Goal: Navigation & Orientation: Go to known website

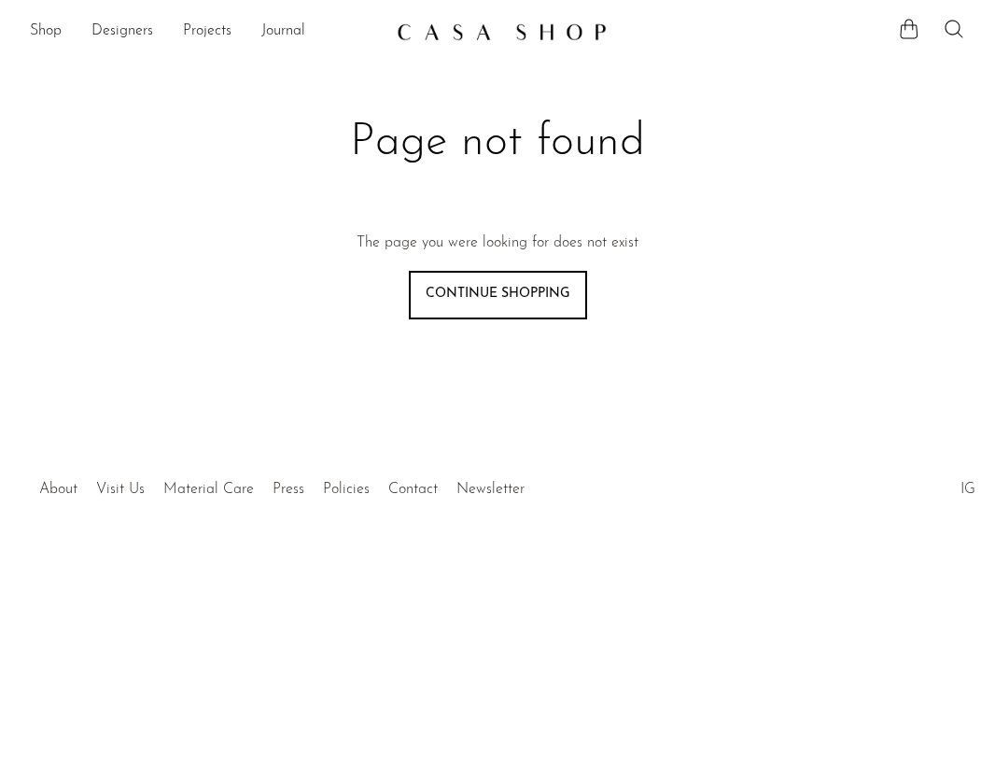
click at [953, 218] on article "Page not found The page you were looking for does not exist Continue shopping" at bounding box center [497, 239] width 995 height 381
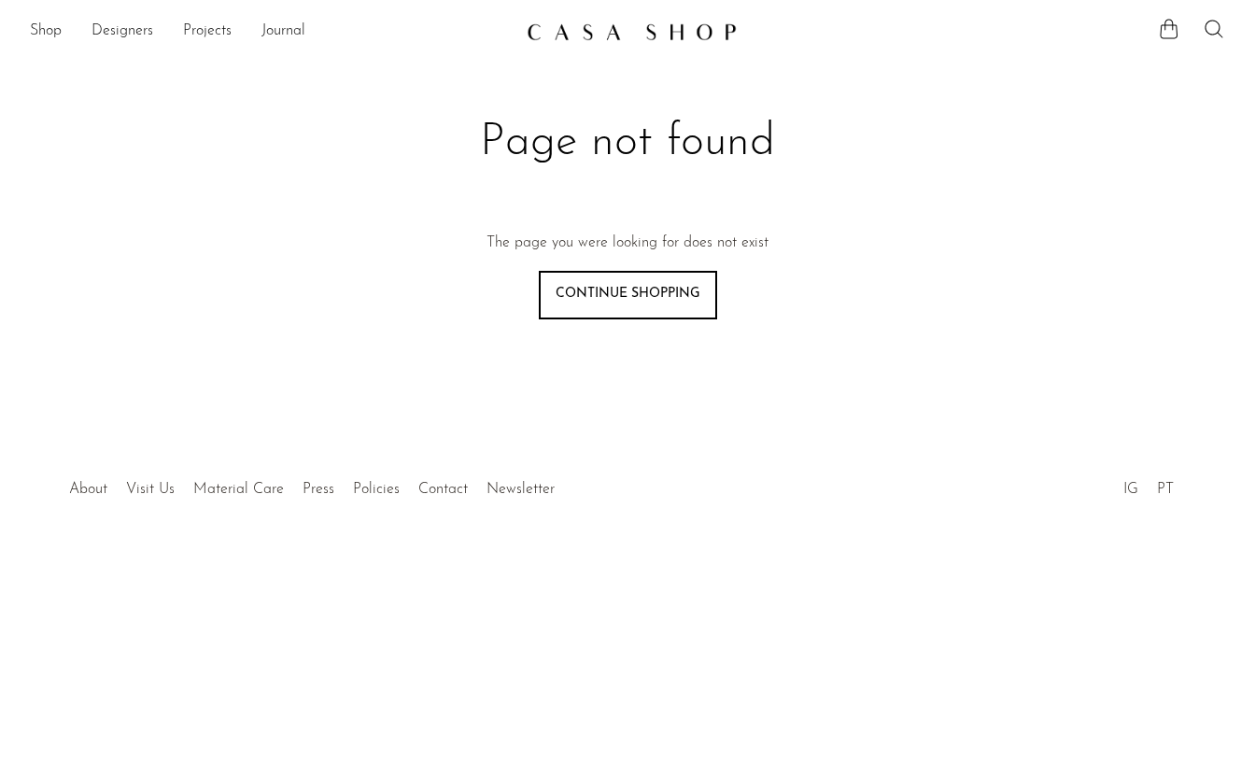
click at [617, 280] on link "Continue shopping" at bounding box center [628, 295] width 178 height 49
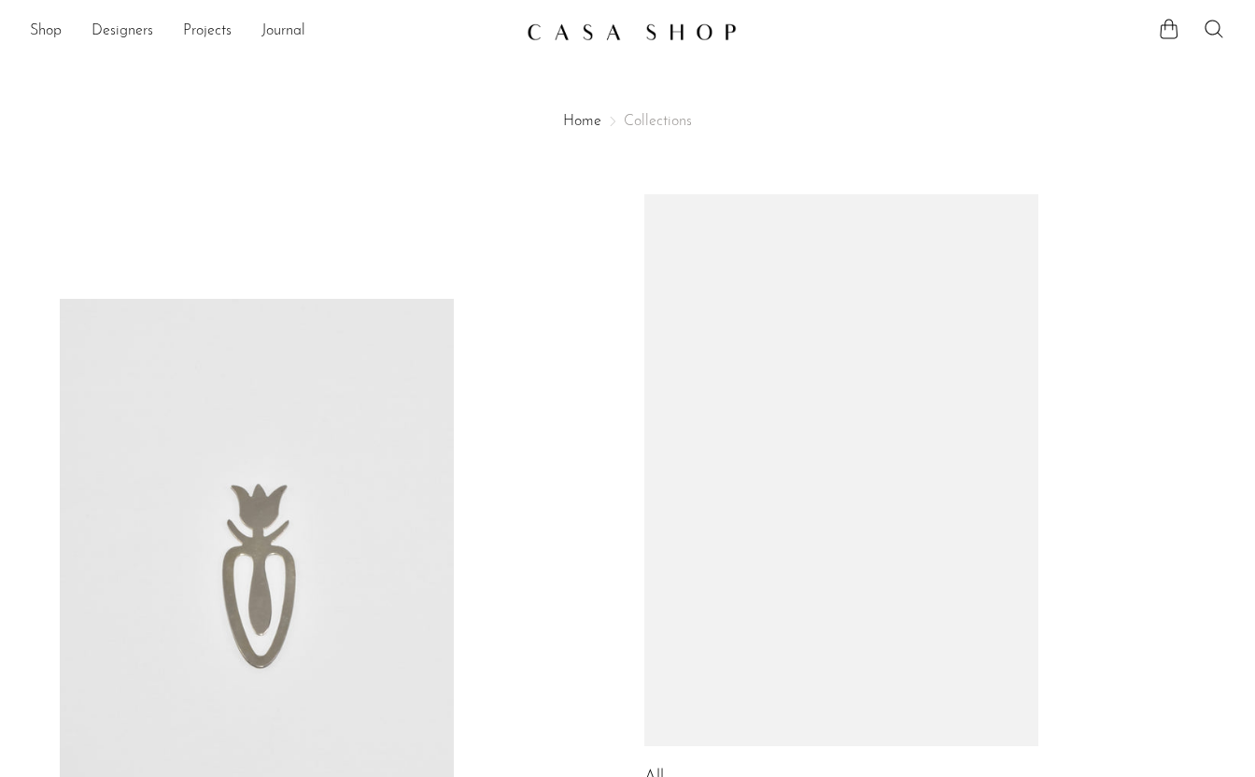
click at [709, 41] on link at bounding box center [628, 32] width 202 height 34
